Goal: Check status: Check status

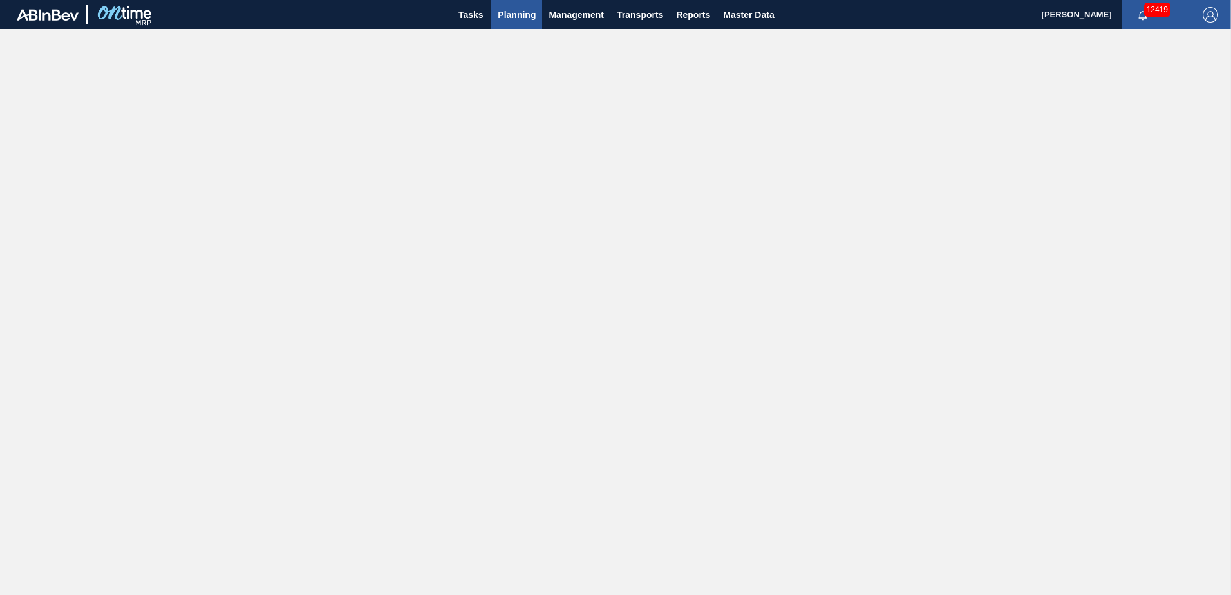
click at [508, 14] on span "Planning" at bounding box center [517, 14] width 38 height 15
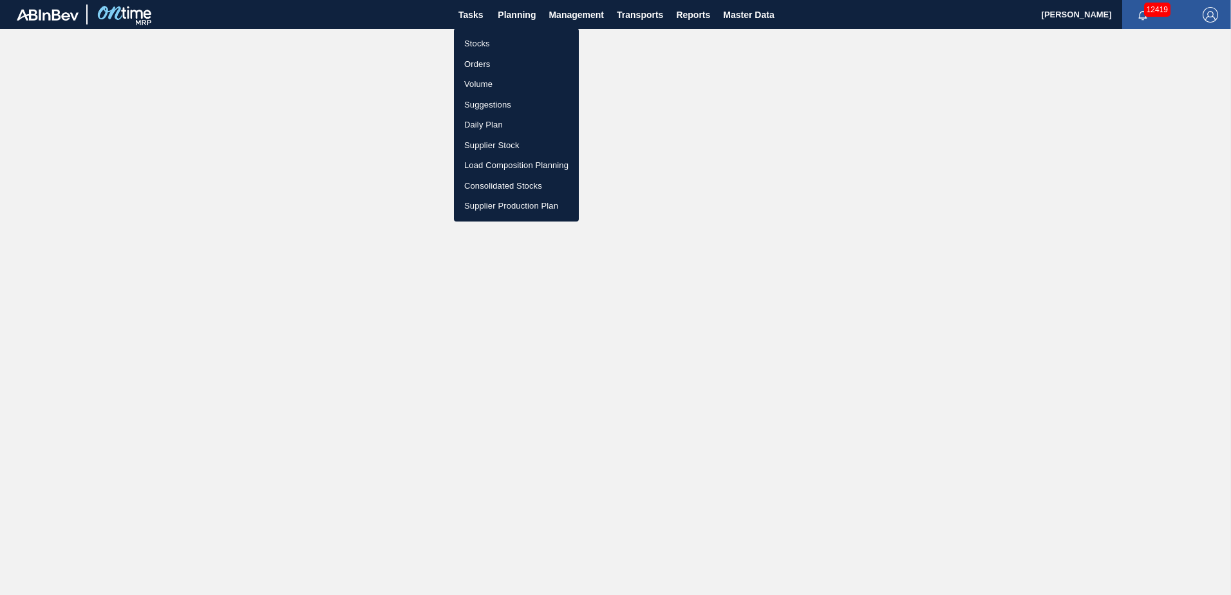
click at [482, 43] on li "Stocks" at bounding box center [516, 43] width 125 height 21
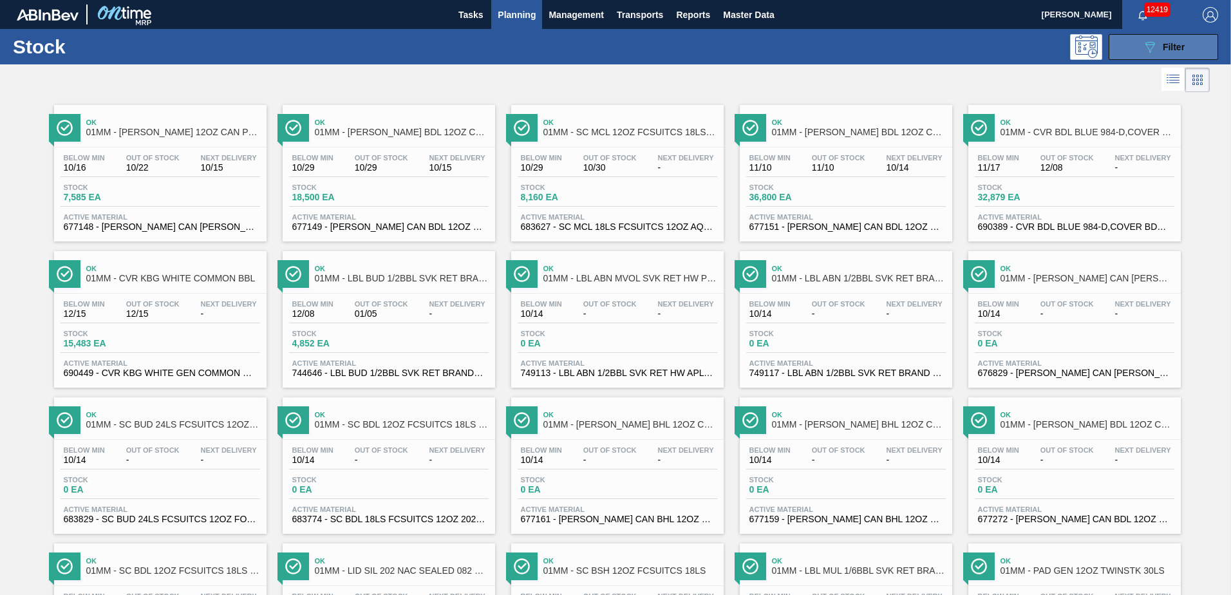
click at [1156, 46] on div "089F7B8B-B2A5-4AFE-B5C0-19BA573D28AC Filter" at bounding box center [1163, 46] width 43 height 15
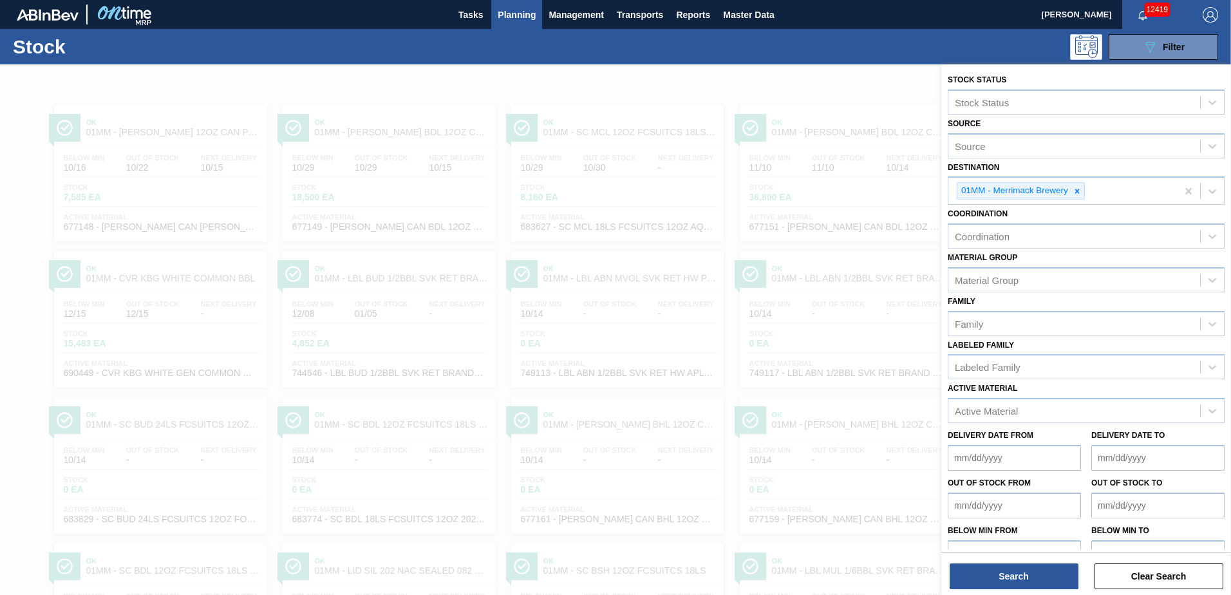
click at [855, 108] on div at bounding box center [615, 361] width 1231 height 595
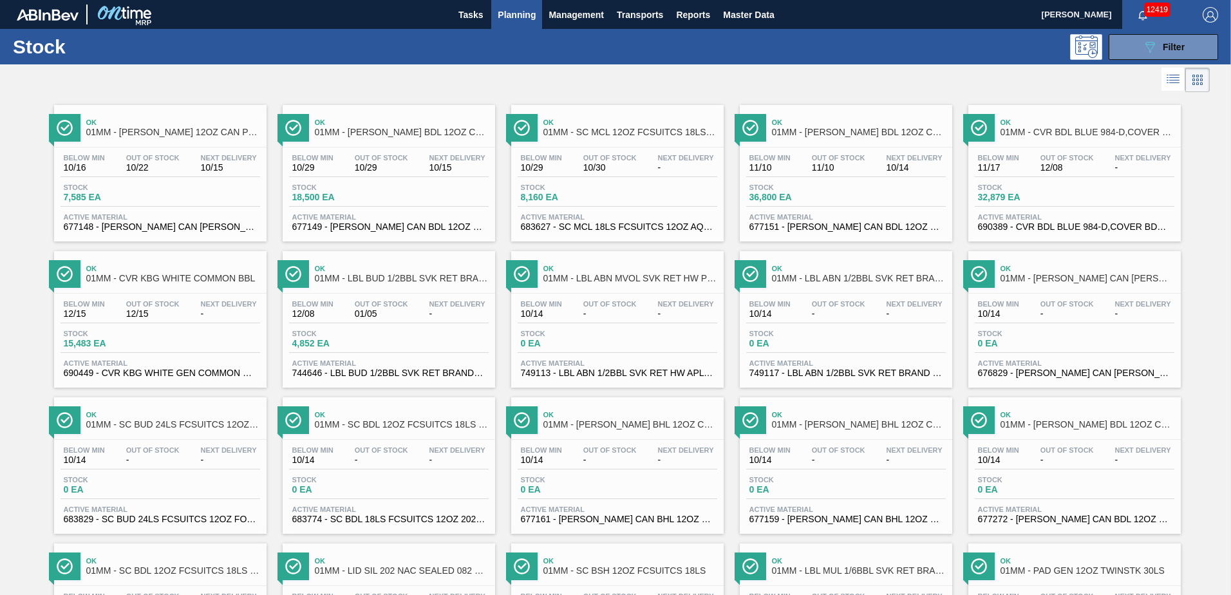
click at [514, 14] on span "Planning" at bounding box center [517, 14] width 38 height 15
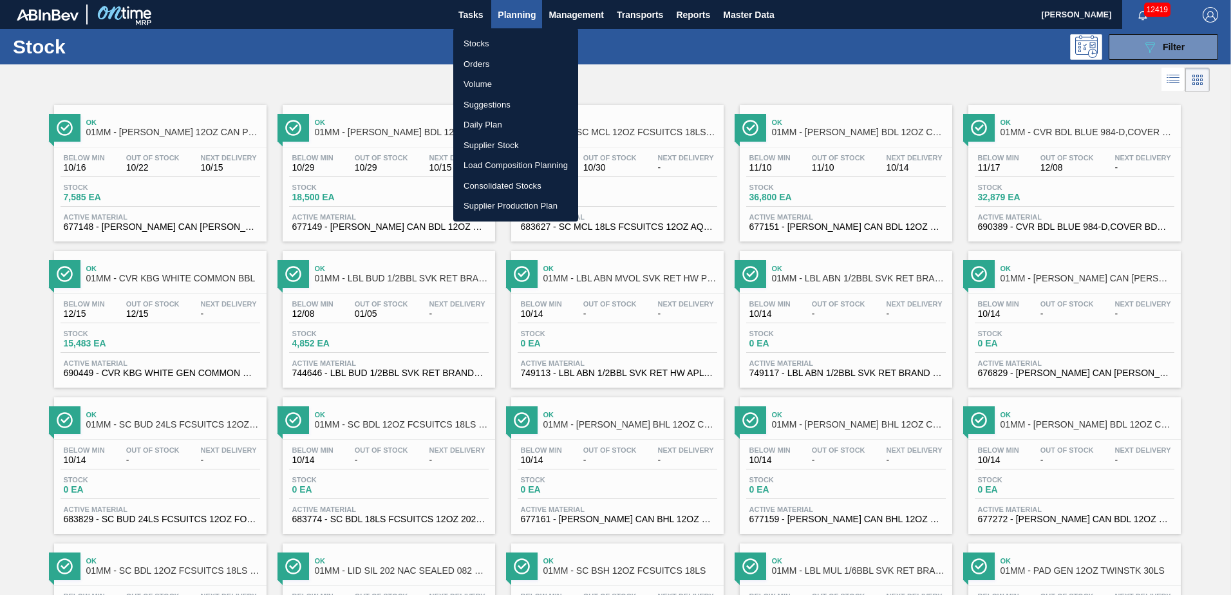
click at [651, 48] on div at bounding box center [615, 297] width 1231 height 595
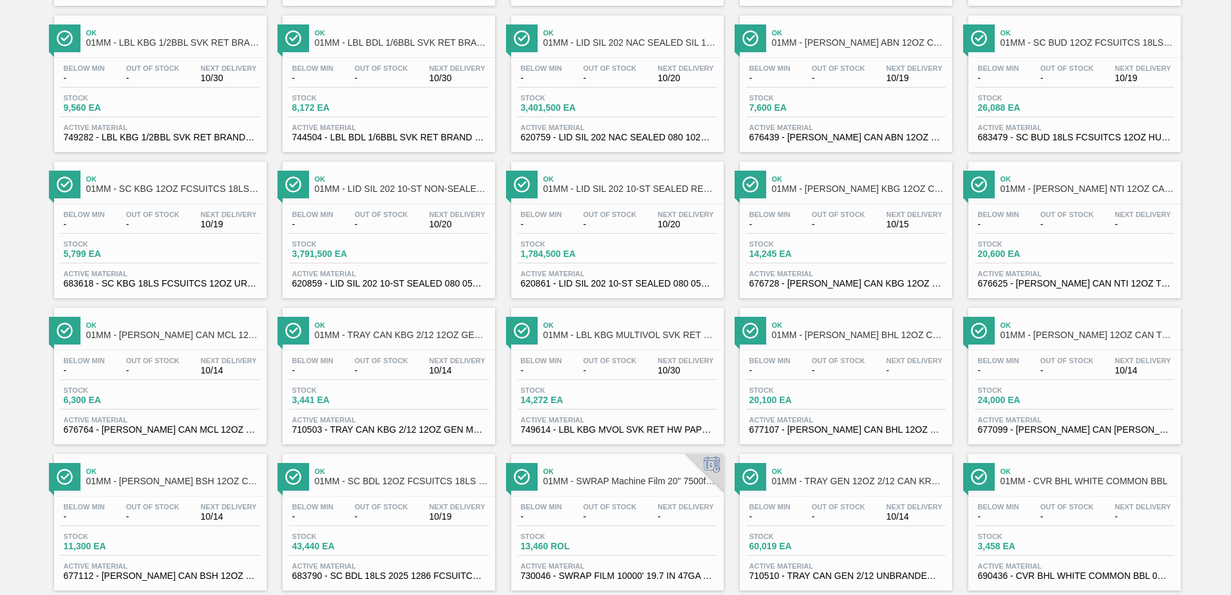
scroll to position [994, 0]
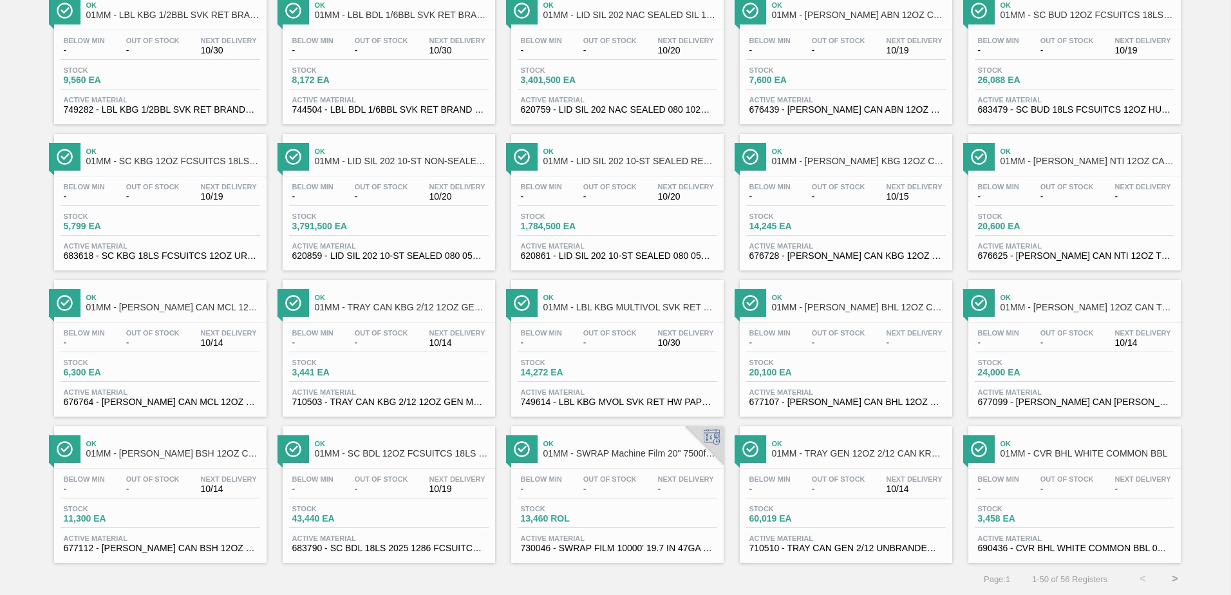
click at [1170, 577] on button ">" at bounding box center [1175, 579] width 32 height 32
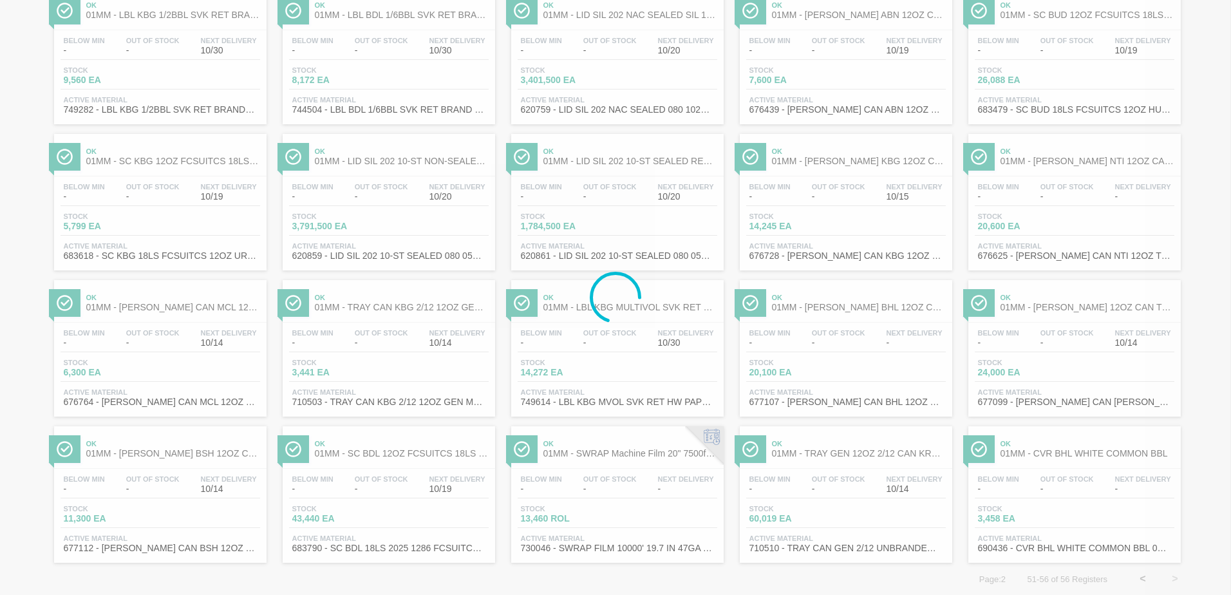
scroll to position [0, 0]
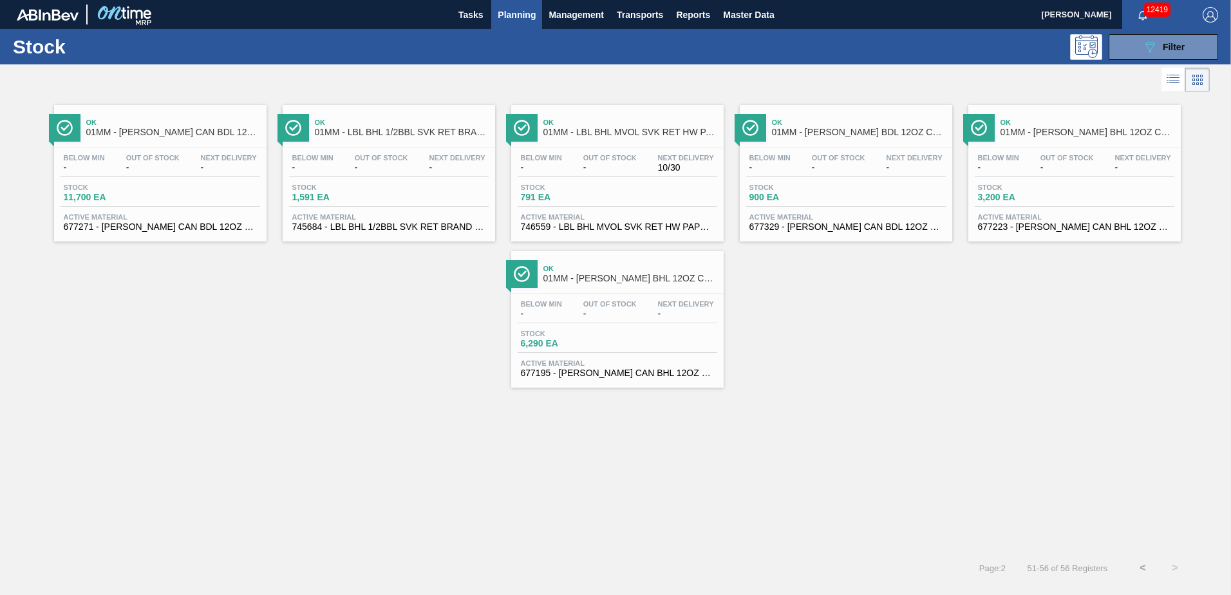
click at [1142, 567] on button "<" at bounding box center [1143, 568] width 32 height 32
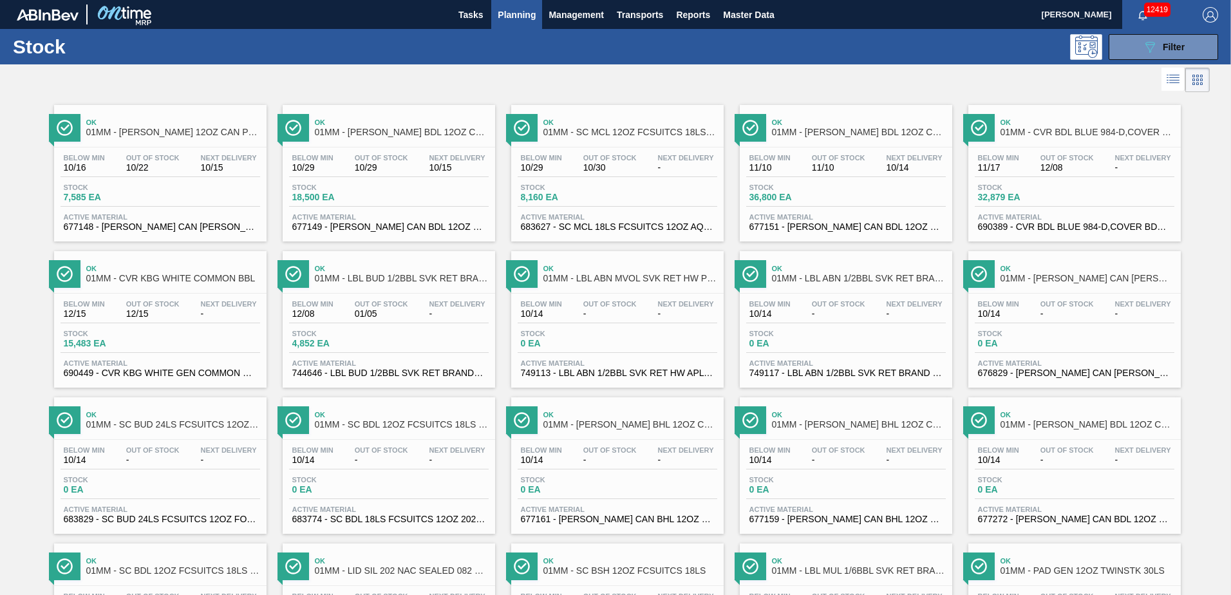
click at [855, 64] on div "Stock 089F7B8B-B2A5-4AFE-B5C0-19BA573D28AC Filter" at bounding box center [615, 46] width 1231 height 35
